Goal: Information Seeking & Learning: Learn about a topic

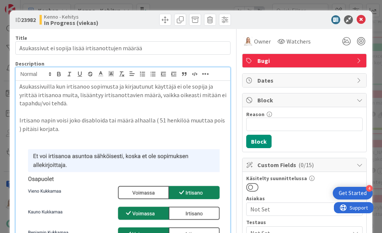
click at [18, 88] on div "Asukassivuilla kun irtisanoo sopimusta ja kirjautunut käyttäjä ei ole sopija ja…" at bounding box center [123, 213] width 215 height 265
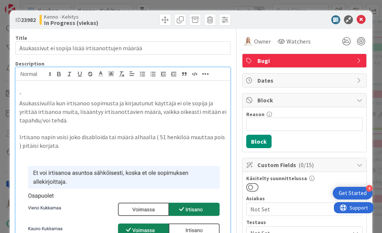
click at [24, 94] on p "'" at bounding box center [122, 95] width 207 height 9
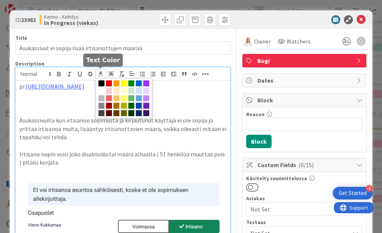
click at [102, 74] on icon at bounding box center [100, 73] width 7 height 7
click at [137, 83] on span at bounding box center [139, 84] width 6 height 6
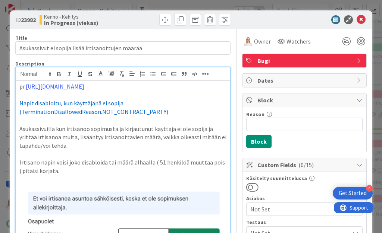
click at [19, 102] on span "Napit disabloitu, kun käyttäjänä ei sopija (TerminationDisallowedReason.NOT_CON…" at bounding box center [93, 108] width 149 height 16
click at [40, 102] on span "Napit disabloitu, kun käyttäjänä ei sopija (TerminationDisallowedReason.NOT_CON…" at bounding box center [111, 108] width 149 height 16
click at [182, 113] on li "napit disabloitu, kun käyttäjänä ei sopija (TerminationDisallowedReason.NOT_CON…" at bounding box center [127, 107] width 198 height 17
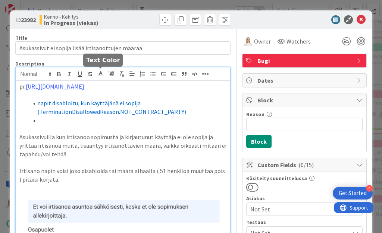
click at [102, 73] on icon at bounding box center [100, 73] width 7 height 7
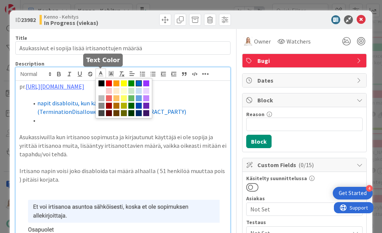
click at [137, 83] on span at bounding box center [139, 84] width 6 height 6
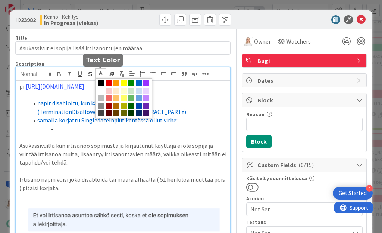
click at [97, 73] on span at bounding box center [100, 74] width 10 height 10
click at [137, 83] on span at bounding box center [139, 84] width 6 height 6
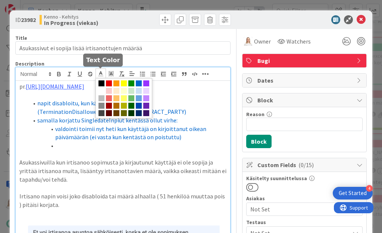
click at [101, 73] on polyline at bounding box center [100, 73] width 3 height 3
click at [137, 83] on span at bounding box center [139, 84] width 6 height 6
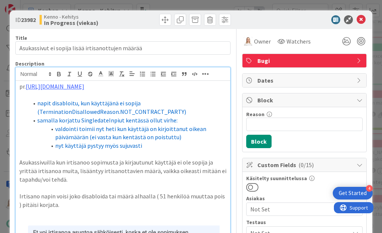
click at [63, 129] on span "valdointi toimii nyt heti kun käyttäjä on kirjoittanut oikean päivämäärän (ei v…" at bounding box center [131, 133] width 152 height 16
drag, startPoint x: 58, startPoint y: 119, endPoint x: 77, endPoint y: 119, distance: 18.6
click at [77, 119] on span "samalla korjattu SingledateInpiut kentässä ollut virhe:" at bounding box center [107, 120] width 140 height 7
click at [177, 120] on span "samalla parannettu SingledateInpiut kentässä ollut virhe:" at bounding box center [111, 120] width 148 height 7
drag, startPoint x: 56, startPoint y: 144, endPoint x: 142, endPoint y: 145, distance: 85.7
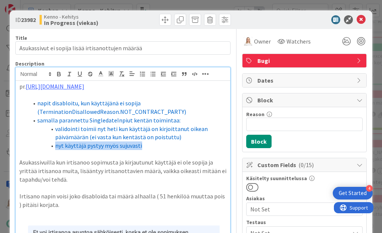
click at [142, 145] on li "nyt käyttäjä pystyy myös sujuvasti" at bounding box center [127, 146] width 198 height 9
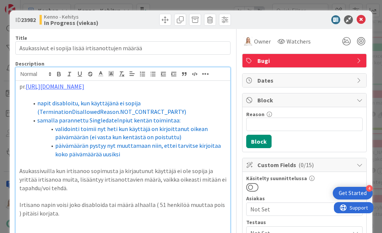
click at [122, 104] on span "napit disabloitu, kun käyttäjänä ei sopija (TerminationDisallowedReason.NOT_CON…" at bounding box center [111, 108] width 149 height 16
click at [146, 104] on span "napit disabloitu, kun käyttäjänä ei ole sopija (TerminationDisallowedReason.NOT…" at bounding box center [111, 108] width 149 height 16
click at [135, 151] on li "päivämäärän pystyy nyt muuttamaan niin, ettei tarvitse kirjoitaa koko päivämäär…" at bounding box center [127, 150] width 198 height 17
click at [207, 144] on span "päivämäärän pystyy nyt muuttamaan niin, ettei tarvitse kirjoitaa koko päivämäär…" at bounding box center [138, 150] width 167 height 16
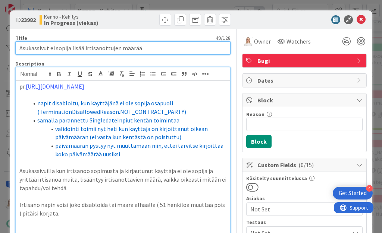
drag, startPoint x: 19, startPoint y: 48, endPoint x: 148, endPoint y: 48, distance: 128.2
click at [148, 48] on input "Asukassivut ei sopija lisää irtisanottujen määrää" at bounding box center [122, 47] width 215 height 13
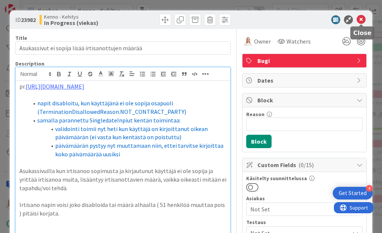
click at [360, 16] on icon at bounding box center [360, 19] width 9 height 9
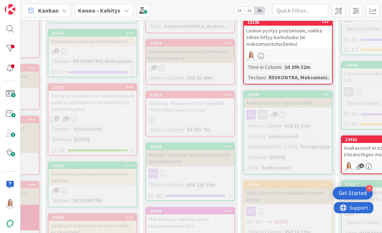
scroll to position [425, 100]
click at [191, 92] on div "23514" at bounding box center [191, 94] width 85 height 5
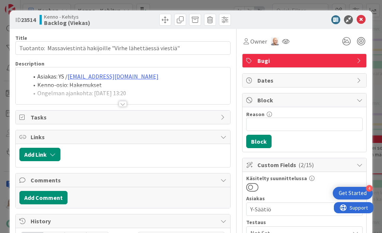
click at [123, 103] on div at bounding box center [123, 104] width 8 height 6
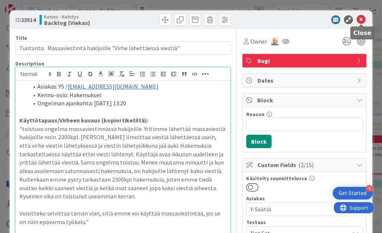
click at [359, 20] on icon at bounding box center [360, 19] width 9 height 9
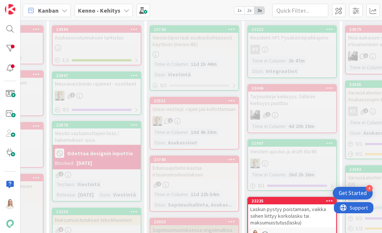
scroll to position [220, 96]
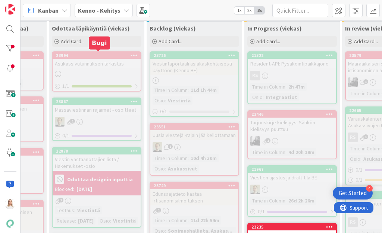
click at [104, 55] on div "23994" at bounding box center [98, 55] width 85 height 5
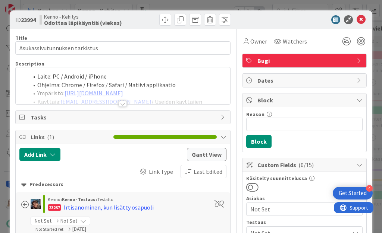
click at [122, 103] on div at bounding box center [123, 104] width 8 height 6
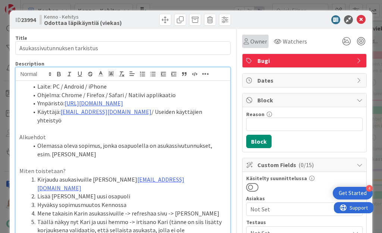
click at [255, 42] on span "Owner" at bounding box center [258, 41] width 17 height 9
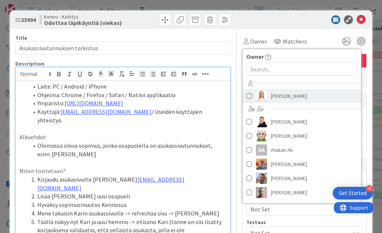
click at [275, 91] on span "Saara Lehtinen" at bounding box center [289, 96] width 36 height 11
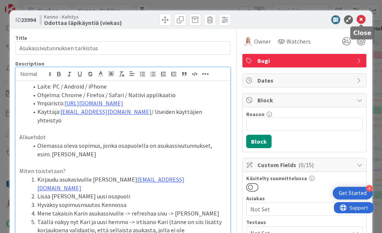
click at [362, 20] on icon at bounding box center [360, 19] width 9 height 9
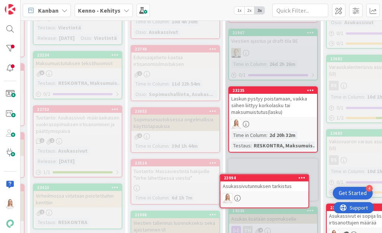
scroll to position [361, 117]
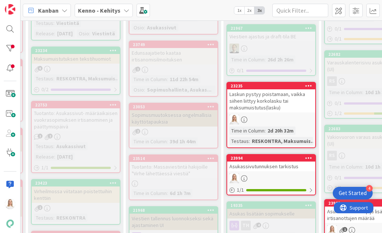
click at [266, 154] on div "23994 Asukassivutunnuksen tarkistus 1 / 1" at bounding box center [270, 174] width 89 height 41
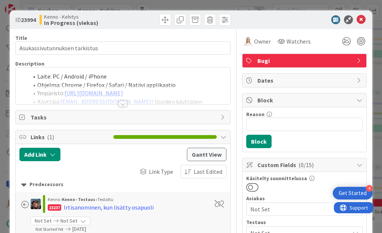
drag, startPoint x: 22, startPoint y: 23, endPoint x: 38, endPoint y: 23, distance: 16.0
click at [38, 23] on div "ID 23994 Kenno - Kehitys In Progress (viekas)" at bounding box center [68, 20] width 106 height 12
copy span "23994"
click at [123, 102] on div at bounding box center [123, 104] width 8 height 6
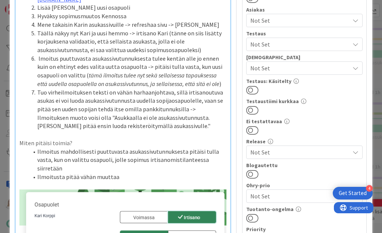
scroll to position [190, 0]
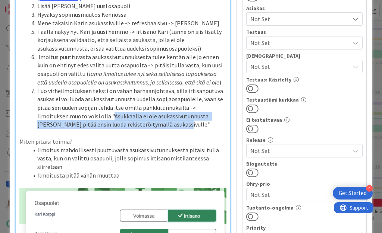
drag, startPoint x: 81, startPoint y: 97, endPoint x: 131, endPoint y: 105, distance: 51.0
click at [131, 105] on li "Tuo virheilmoituksen teksti on vähän harhaanjohtava, sillä irtisanoutuva asukas…" at bounding box center [127, 108] width 198 height 42
copy li "Asukkaalla ei ole asukassivutunnusta. Tunnus pitää ensin luoda rekisteröitymäll…"
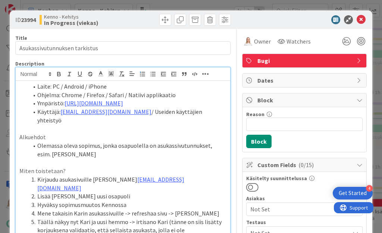
scroll to position [0, 0]
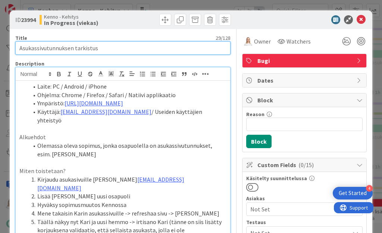
drag, startPoint x: 19, startPoint y: 49, endPoint x: 142, endPoint y: 49, distance: 123.4
click at [142, 49] on input "Asukassivutunnuksen tarkistus" at bounding box center [122, 47] width 215 height 13
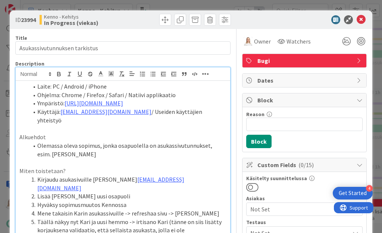
click at [37, 85] on span at bounding box center [37, 86] width 0 height 9
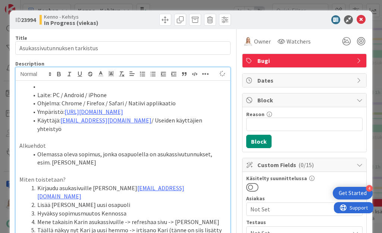
click at [37, 88] on span at bounding box center [37, 86] width 0 height 9
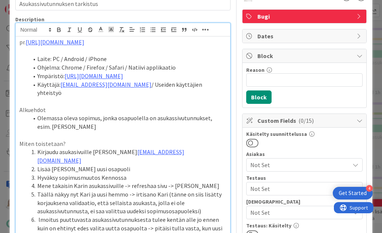
scroll to position [45, 0]
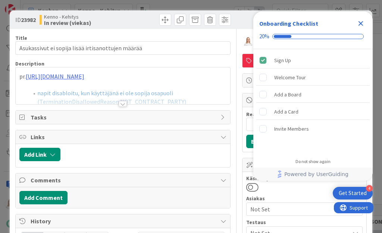
click at [362, 22] on icon "Close Checklist" at bounding box center [360, 23] width 9 height 9
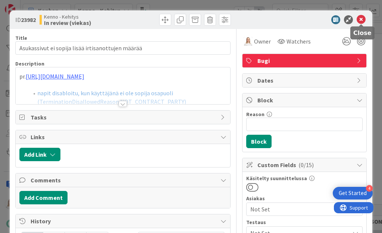
click at [359, 21] on icon at bounding box center [360, 19] width 9 height 9
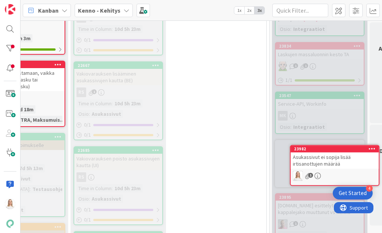
scroll to position [499, 367]
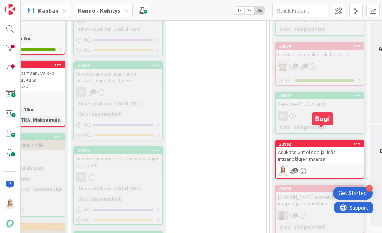
click at [325, 142] on div "23982" at bounding box center [321, 144] width 85 height 5
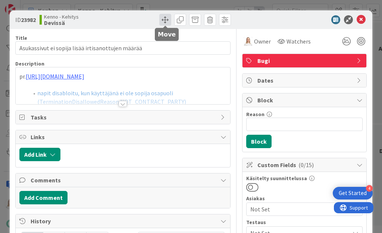
click at [163, 18] on span at bounding box center [165, 20] width 12 height 12
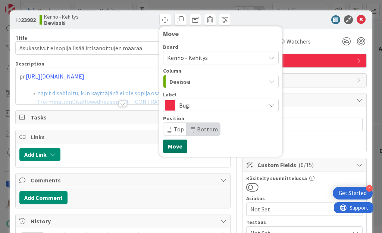
click at [175, 148] on button "Move" at bounding box center [175, 146] width 24 height 13
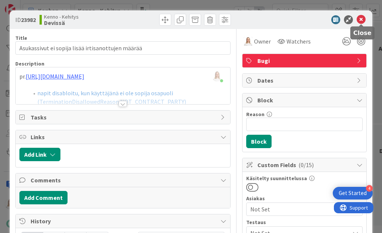
click at [361, 18] on icon at bounding box center [360, 19] width 9 height 9
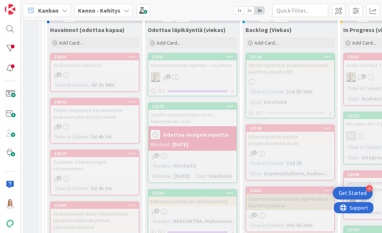
scroll to position [218, 0]
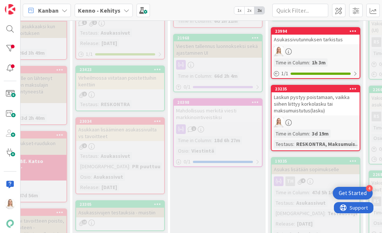
scroll to position [476, 72]
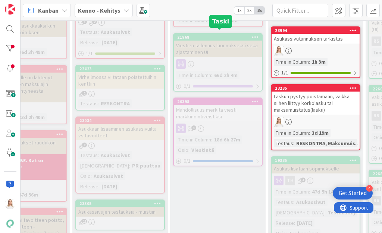
click at [212, 35] on div "21968" at bounding box center [219, 37] width 85 height 5
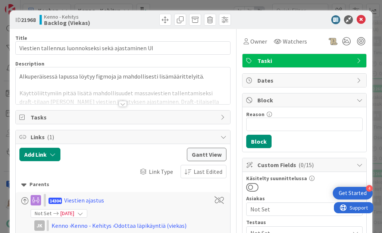
click at [124, 103] on div at bounding box center [123, 104] width 8 height 6
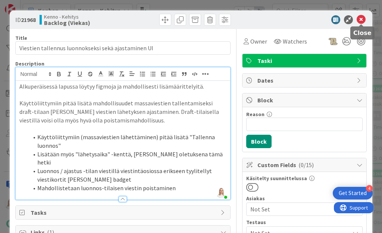
click at [361, 19] on icon at bounding box center [360, 19] width 9 height 9
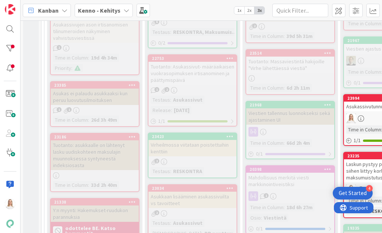
scroll to position [408, 0]
click at [183, 61] on div "22753" at bounding box center [194, 58] width 85 height 5
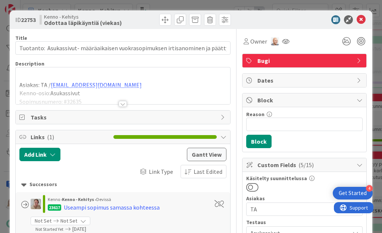
click at [120, 103] on div at bounding box center [123, 104] width 8 height 6
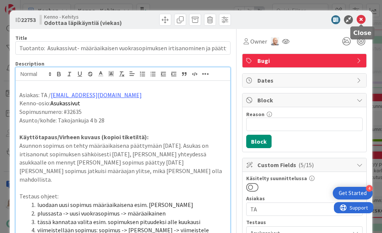
click at [359, 22] on icon at bounding box center [360, 19] width 9 height 9
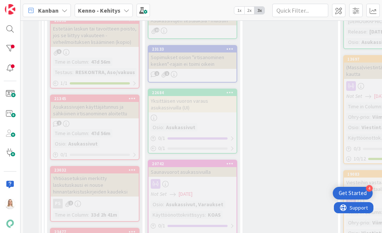
scroll to position [660, 0]
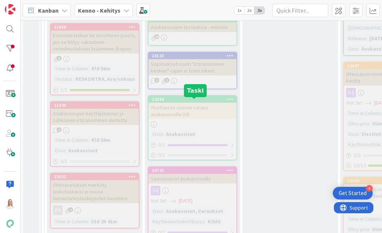
click at [184, 102] on div "22684" at bounding box center [194, 99] width 85 height 5
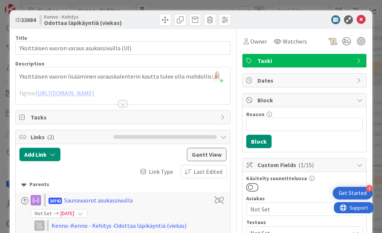
click at [122, 105] on div at bounding box center [123, 104] width 8 height 6
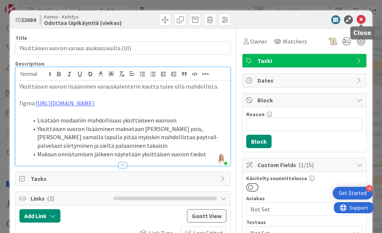
click at [359, 20] on icon at bounding box center [360, 19] width 9 height 9
